Goal: Transaction & Acquisition: Purchase product/service

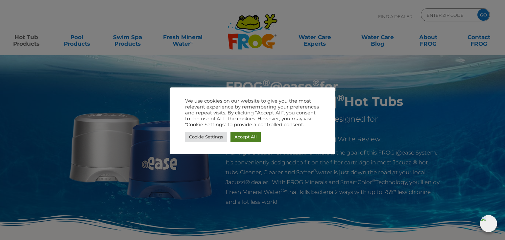
click at [252, 136] on link "Accept All" at bounding box center [246, 137] width 30 height 10
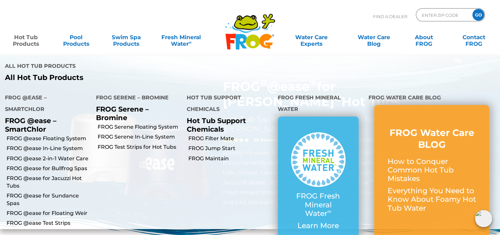
click at [27, 44] on link "Hot Tub Products" at bounding box center [26, 37] width 39 height 13
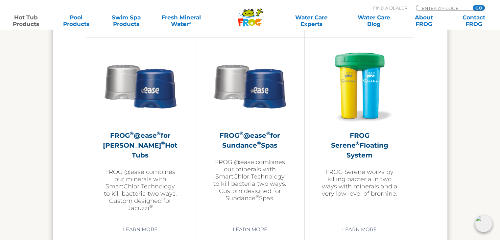
scroll to position [1151, 0]
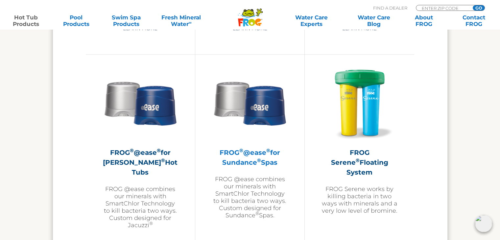
click at [228, 158] on h2 "FROG ® @ease ® for Sundance ® Spas" at bounding box center [250, 157] width 76 height 20
